Goal: Navigation & Orientation: Understand site structure

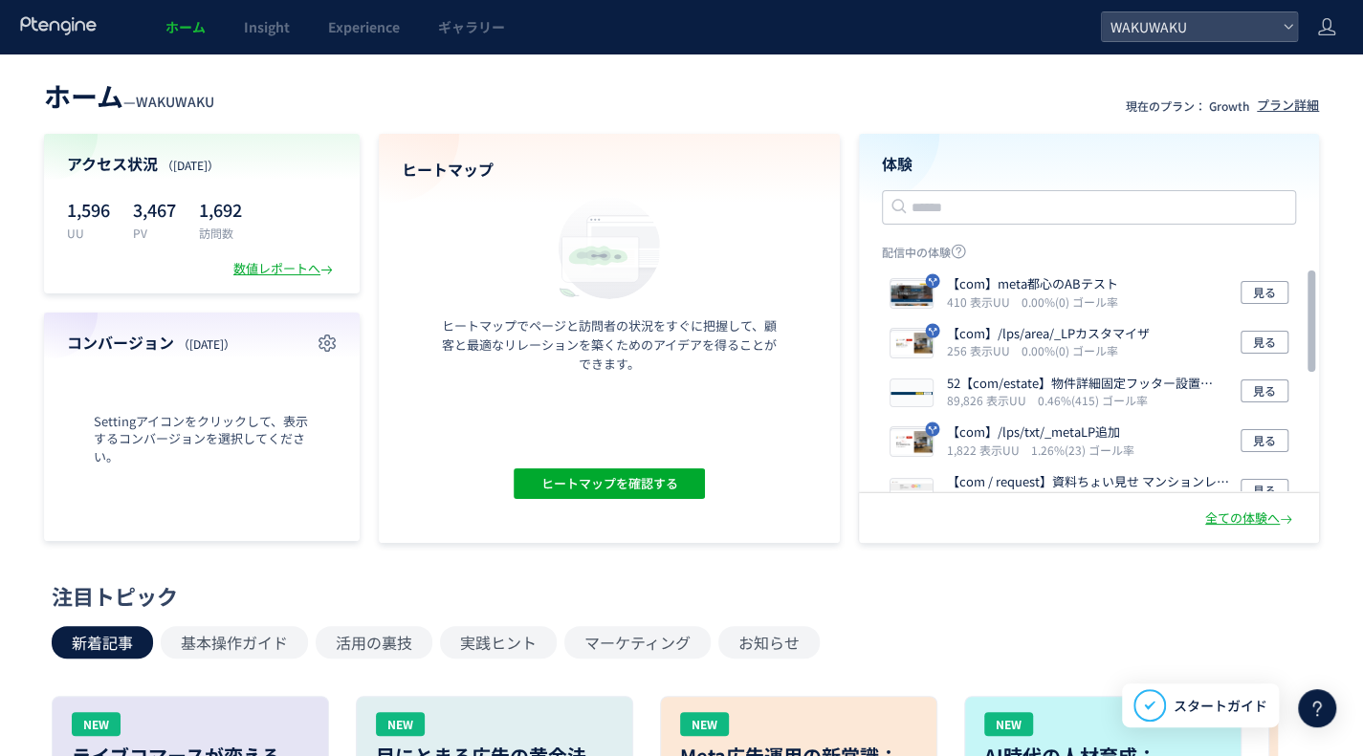
click at [73, 22] on use at bounding box center [58, 25] width 76 height 18
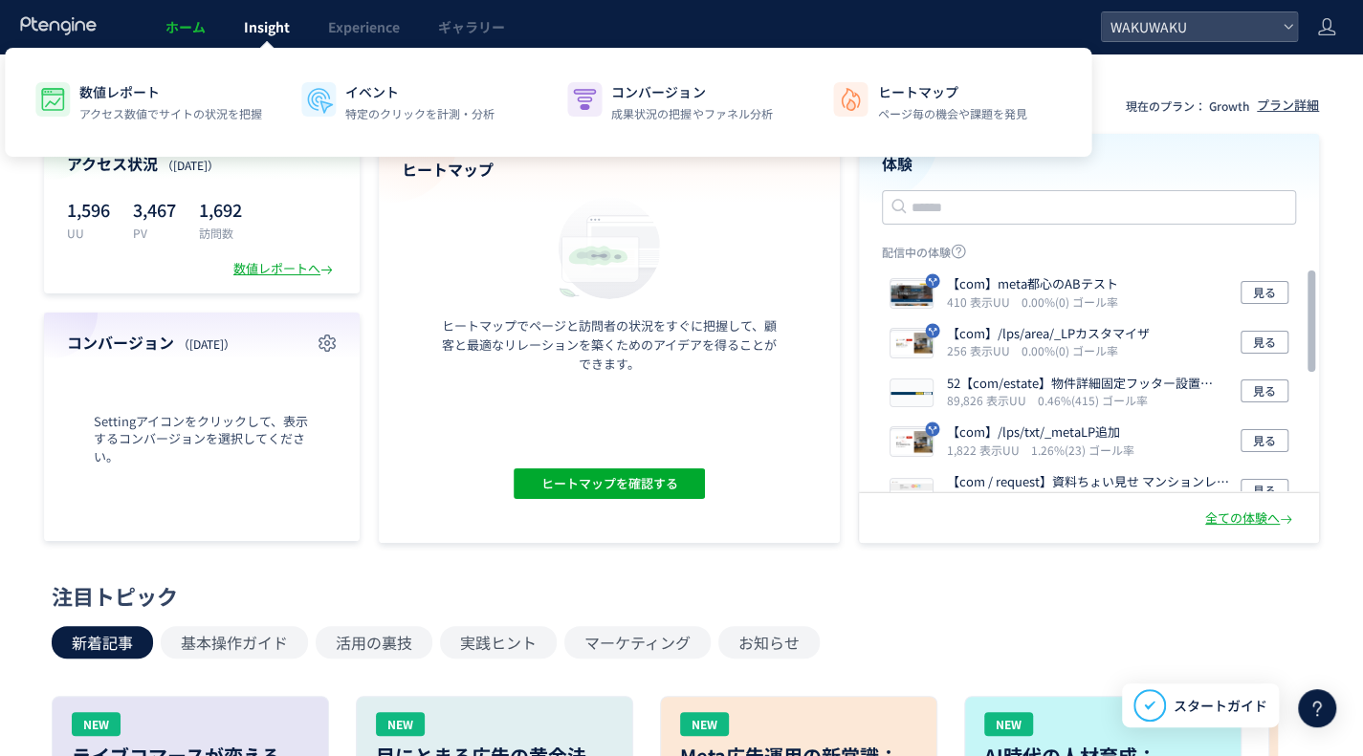
click at [269, 22] on span "Insight" at bounding box center [267, 26] width 46 height 19
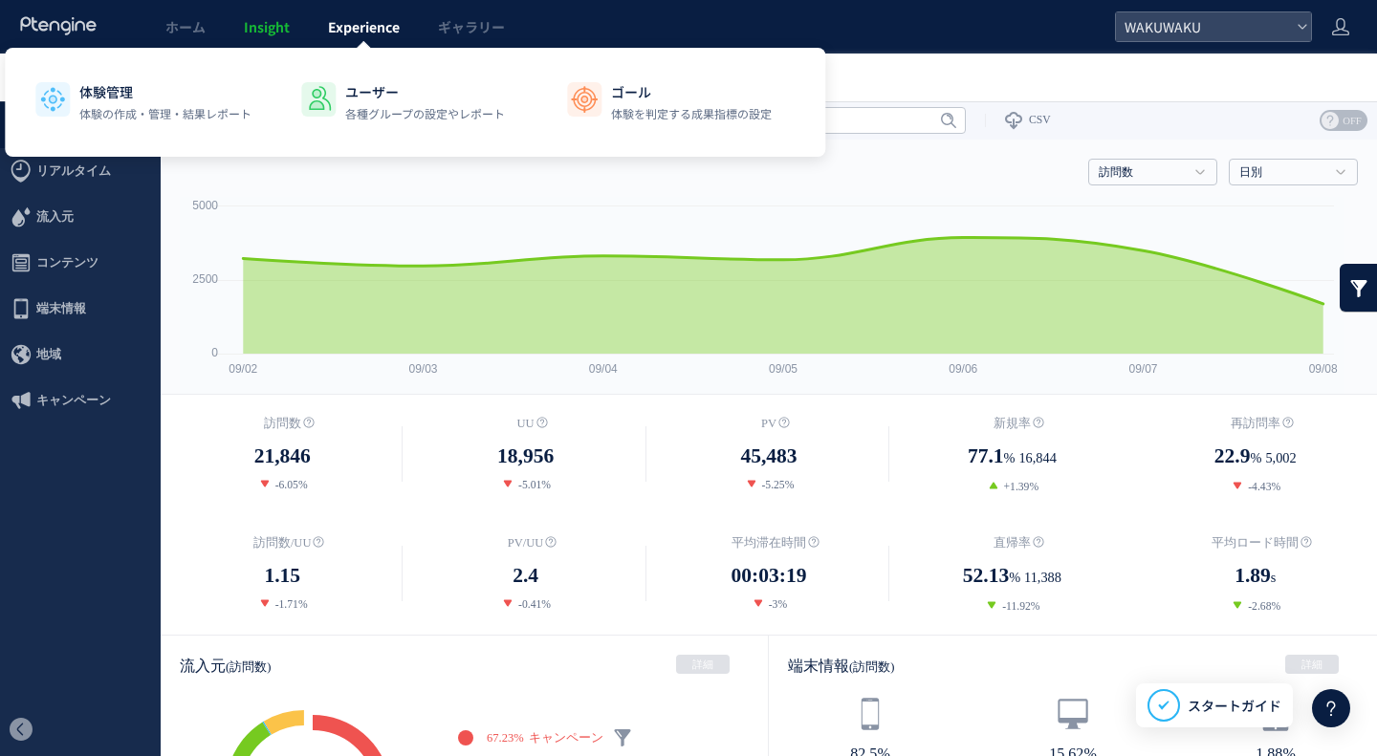
click at [365, 22] on span "Experience" at bounding box center [364, 26] width 72 height 19
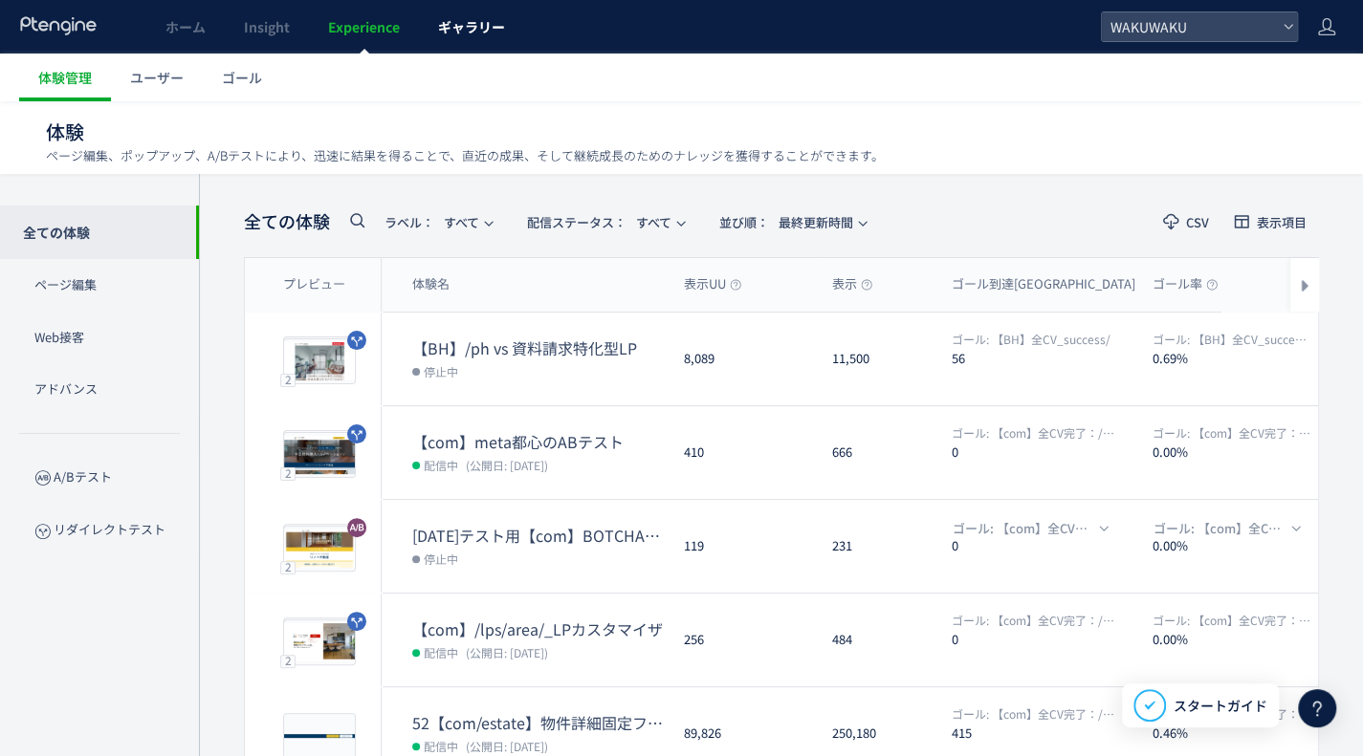
click at [472, 28] on span "ギャラリー" at bounding box center [471, 26] width 67 height 19
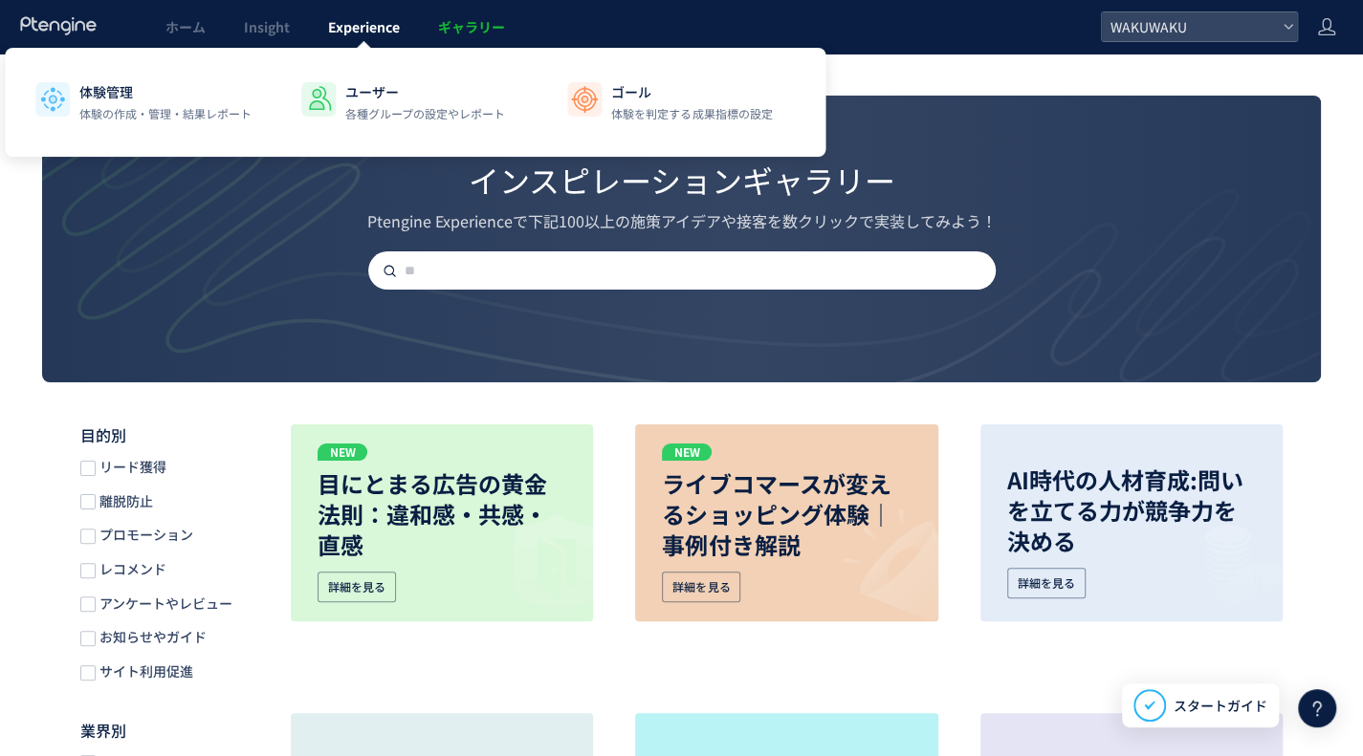
click at [366, 26] on span "Experience" at bounding box center [364, 26] width 72 height 19
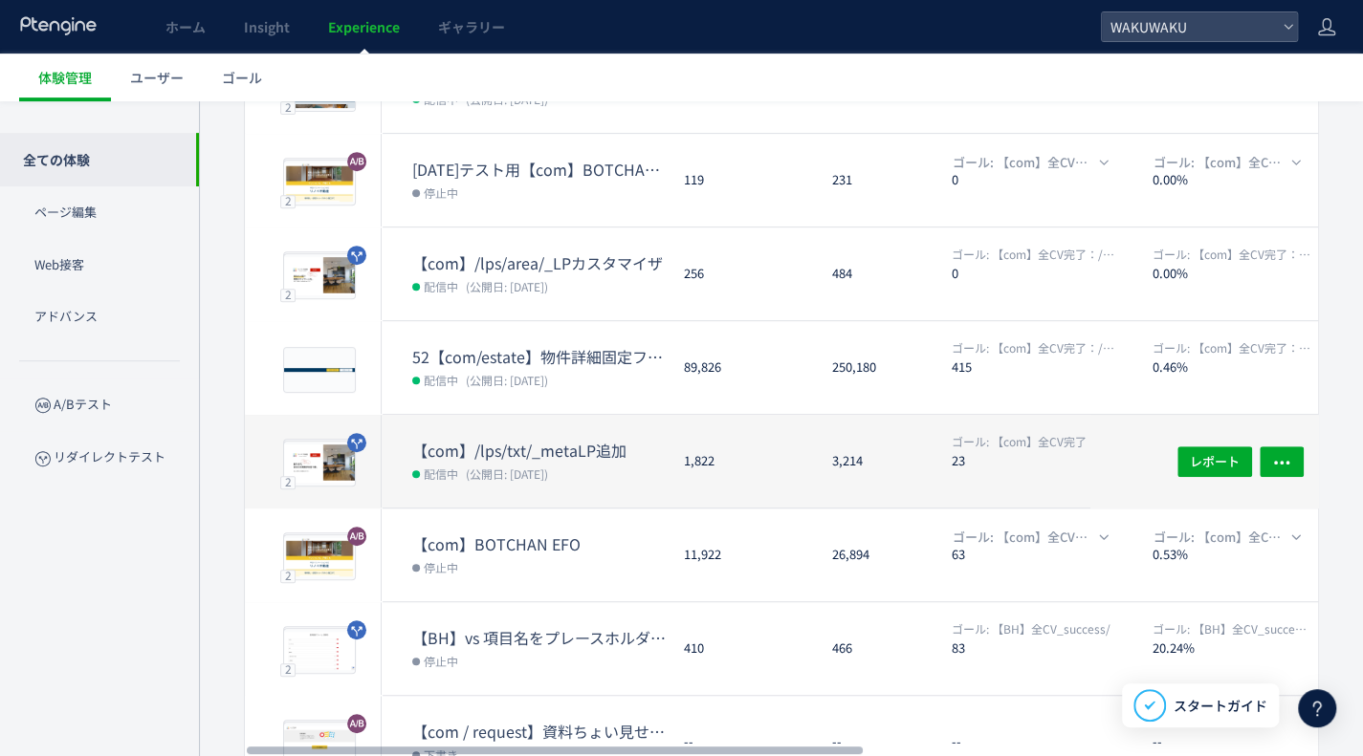
scroll to position [367, 0]
